Goal: Find specific page/section: Find specific page/section

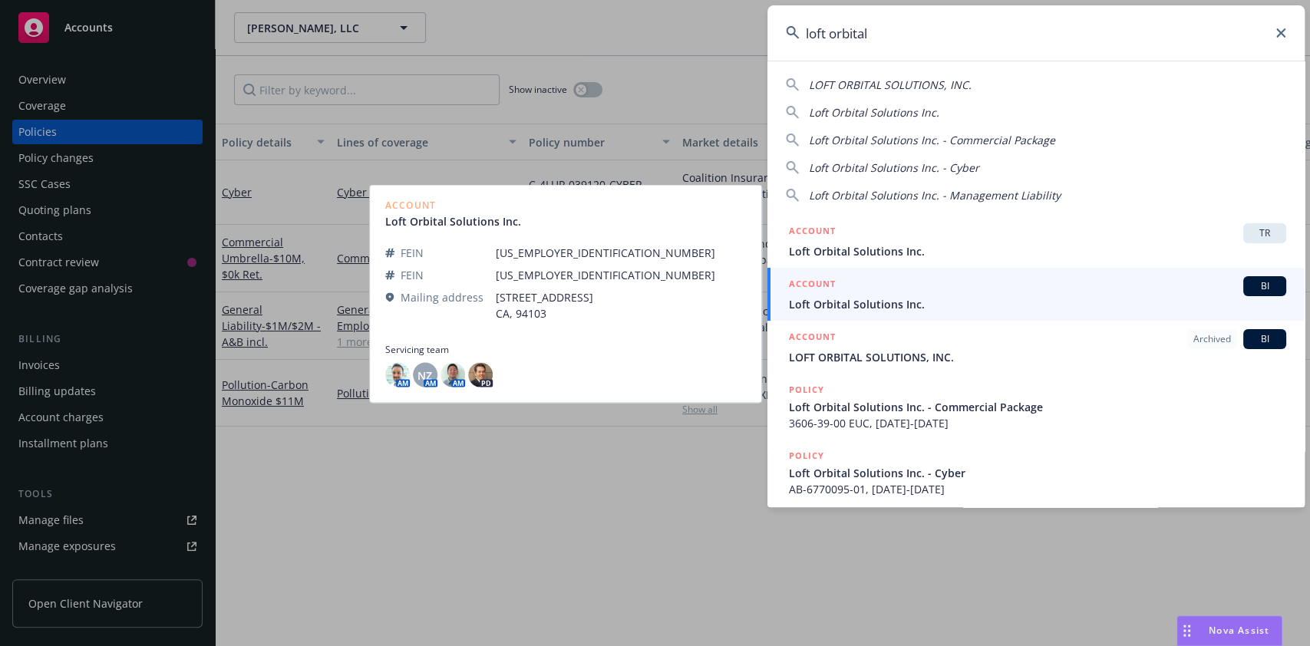
type input "loft orbital"
click at [917, 299] on span "Loft Orbital Solutions Inc." at bounding box center [1037, 304] width 497 height 16
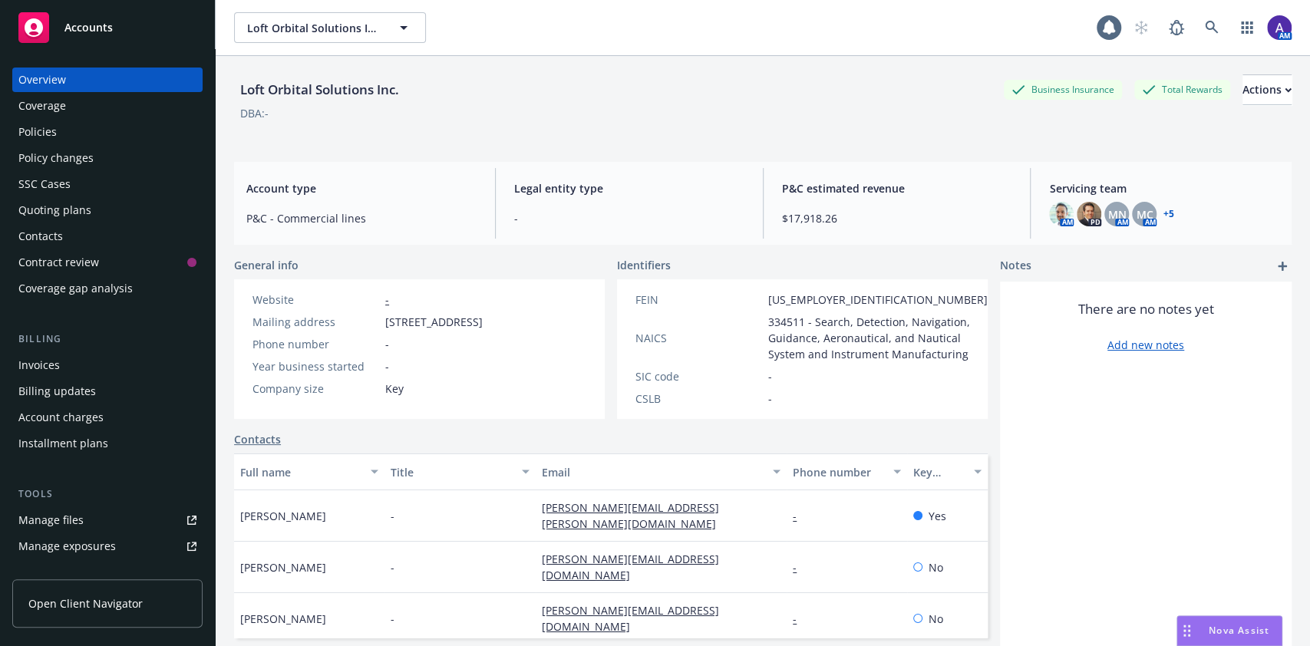
click at [30, 136] on div "Policies" at bounding box center [37, 132] width 38 height 25
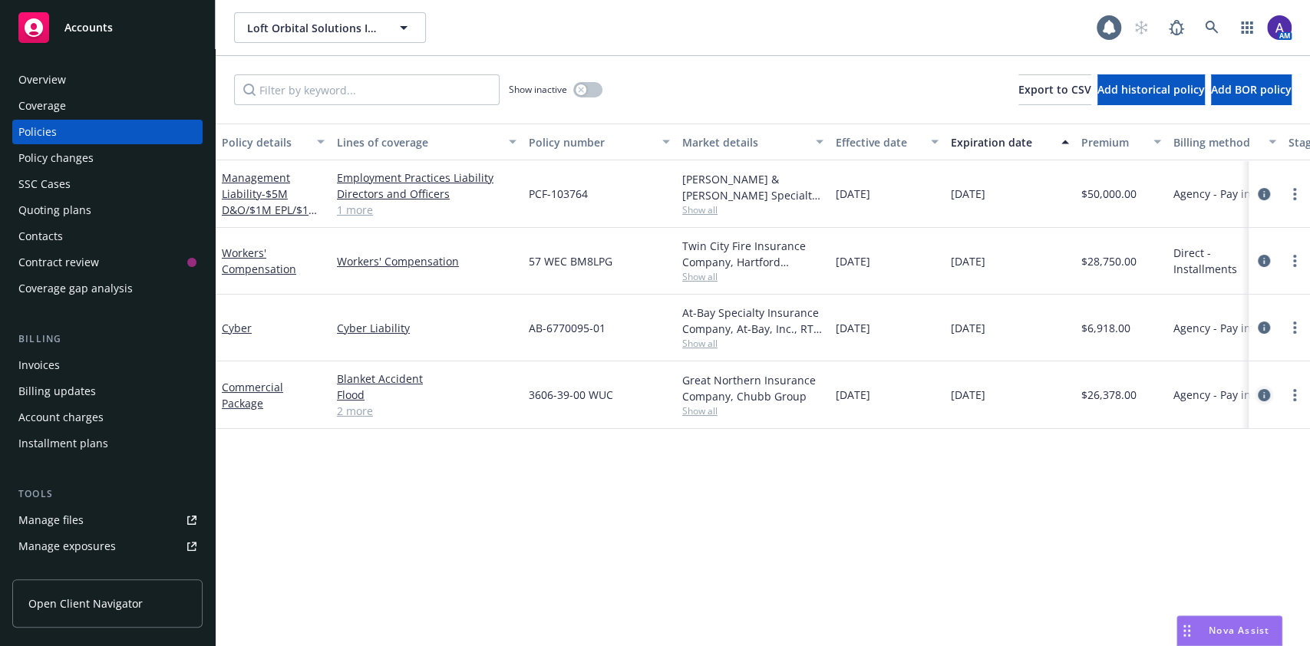
click at [1259, 392] on icon "circleInformation" at bounding box center [1264, 395] width 12 height 12
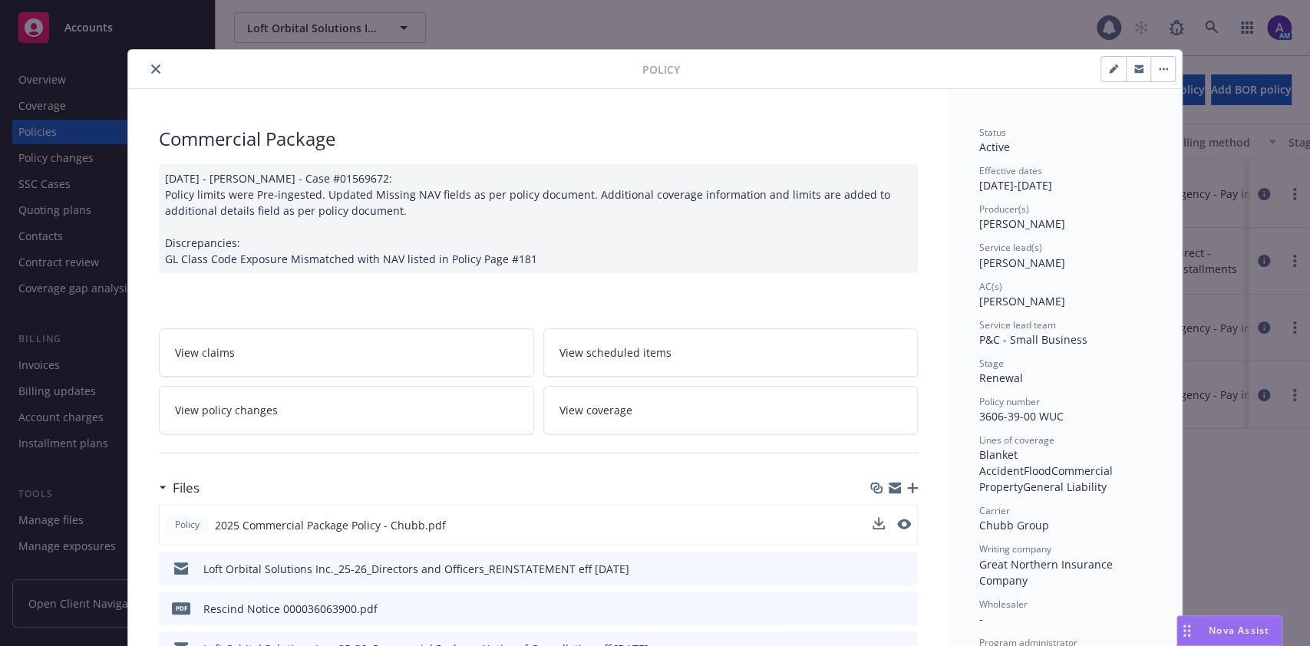
click at [899, 530] on button at bounding box center [904, 525] width 14 height 16
click at [899, 520] on icon "preview file" at bounding box center [903, 524] width 14 height 11
